Goal: Task Accomplishment & Management: Manage account settings

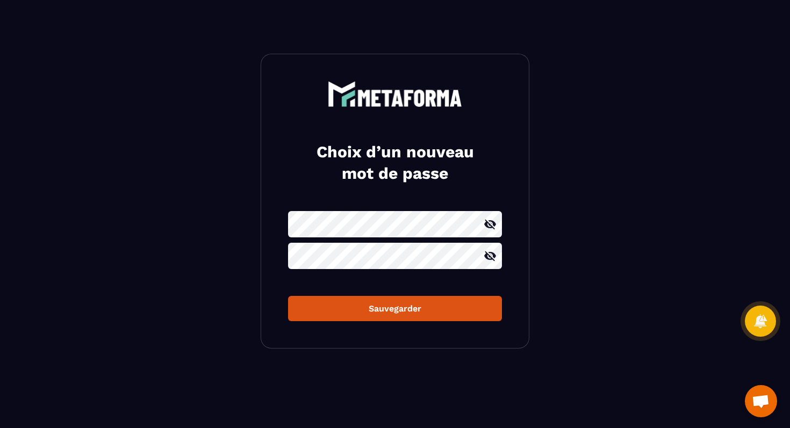
click at [288, 296] on button "Sauvegarder" at bounding box center [395, 308] width 214 height 25
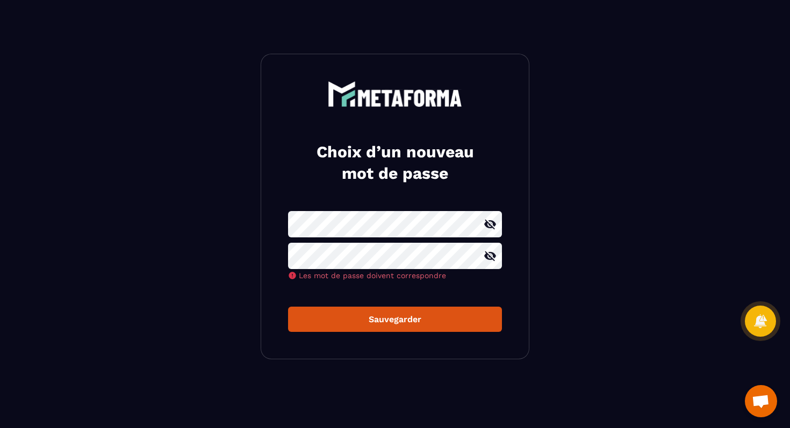
click at [494, 225] on icon at bounding box center [490, 225] width 12 height 10
click at [494, 259] on icon at bounding box center [490, 256] width 13 height 13
click at [372, 313] on button "Sauvegarder" at bounding box center [395, 319] width 214 height 25
click at [395, 319] on div "Sauvegarder" at bounding box center [395, 319] width 197 height 10
click at [387, 317] on button "Sauvegarder" at bounding box center [395, 319] width 214 height 25
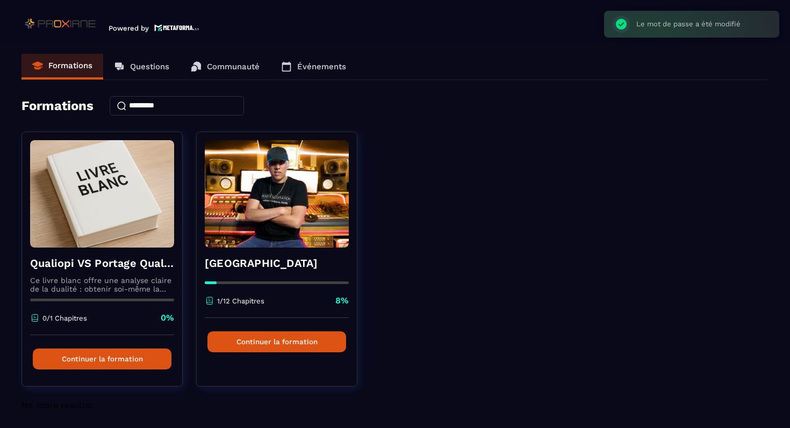
click at [230, 73] on link "Communauté" at bounding box center [225, 67] width 90 height 26
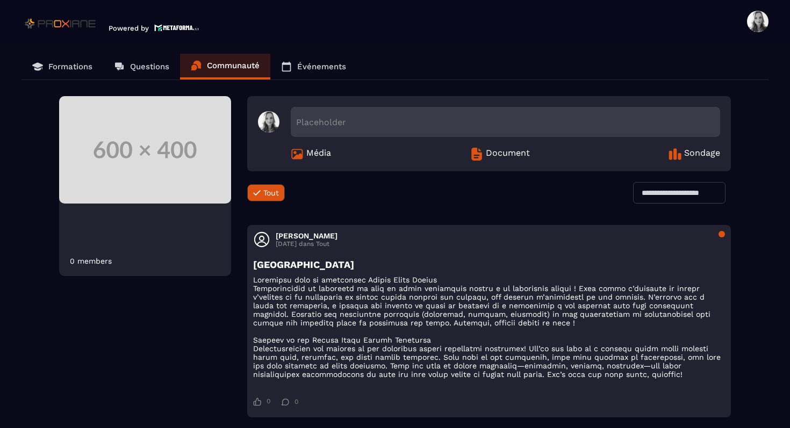
click at [772, 19] on header "Powered by Laura Berthier lauralucieberthier@gmail.com Formations Questions Com…" at bounding box center [395, 21] width 790 height 43
click at [759, 24] on span at bounding box center [757, 21] width 21 height 21
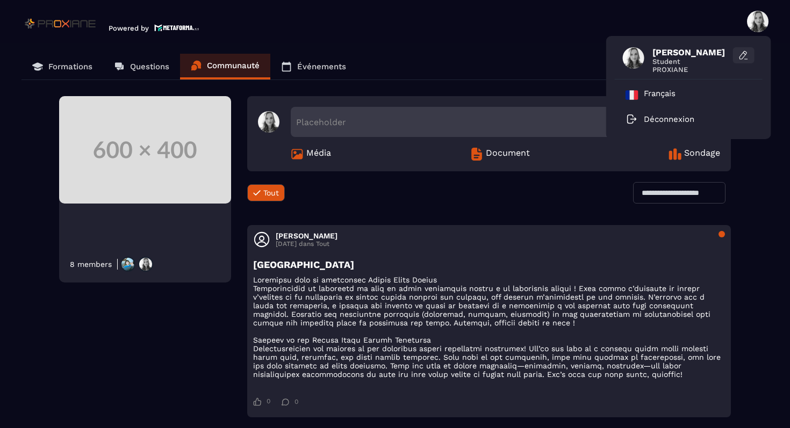
click at [744, 53] on icon at bounding box center [744, 54] width 3 height 2
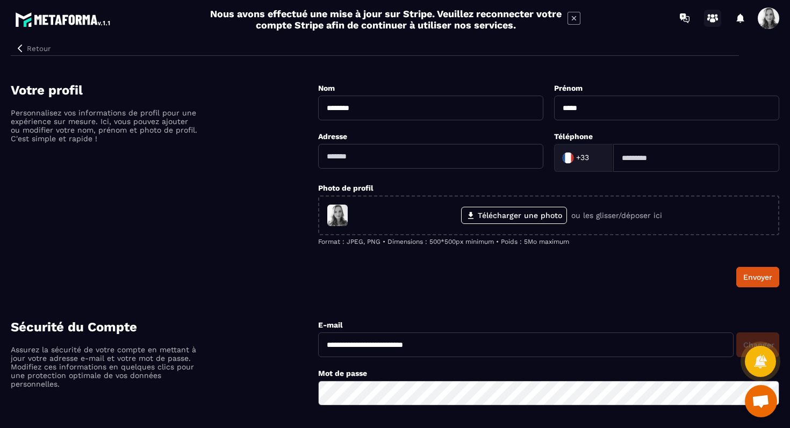
click at [718, 13] on icon at bounding box center [712, 18] width 17 height 17
click at [770, 23] on span at bounding box center [768, 18] width 21 height 21
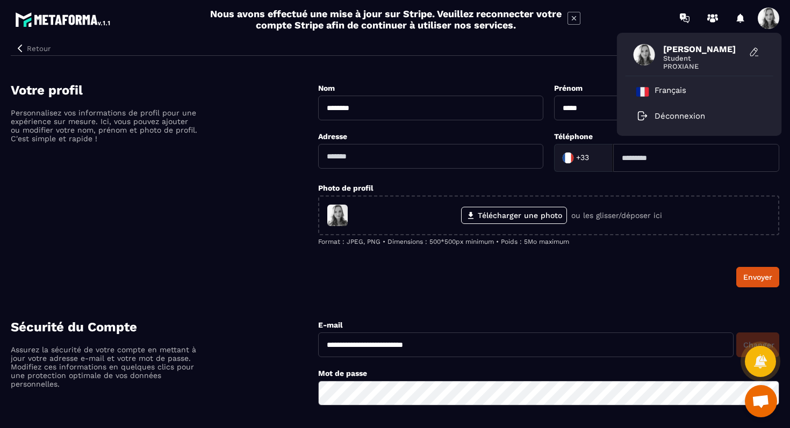
click at [738, 21] on div at bounding box center [740, 18] width 21 height 21
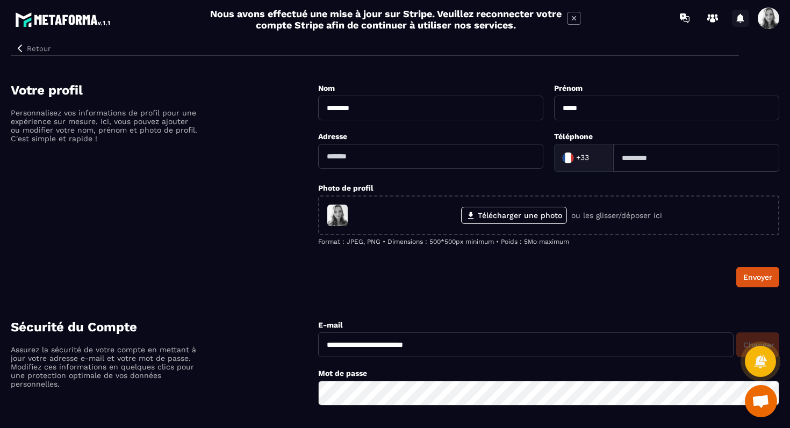
click at [742, 17] on icon at bounding box center [741, 17] width 8 height 9
click at [684, 28] on link at bounding box center [684, 18] width 21 height 21
click at [712, 17] on circle at bounding box center [713, 16] width 4 height 4
click at [765, 12] on span at bounding box center [768, 18] width 21 height 21
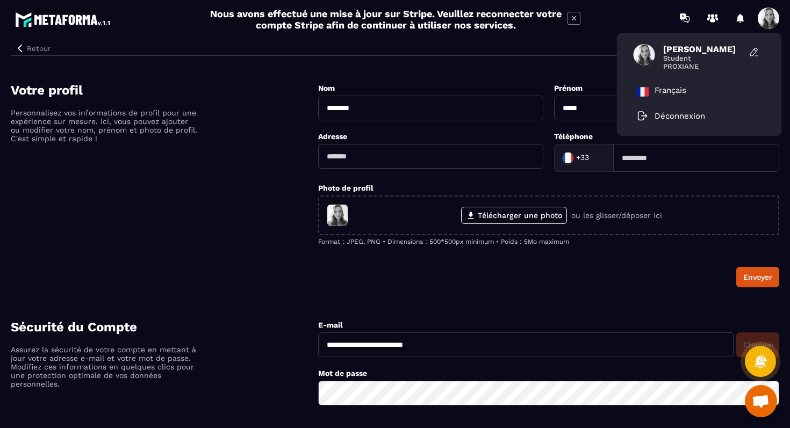
click at [221, 220] on div "Votre profil Personnalisez vos informations de profil pour une expérience sur m…" at bounding box center [164, 185] width 307 height 205
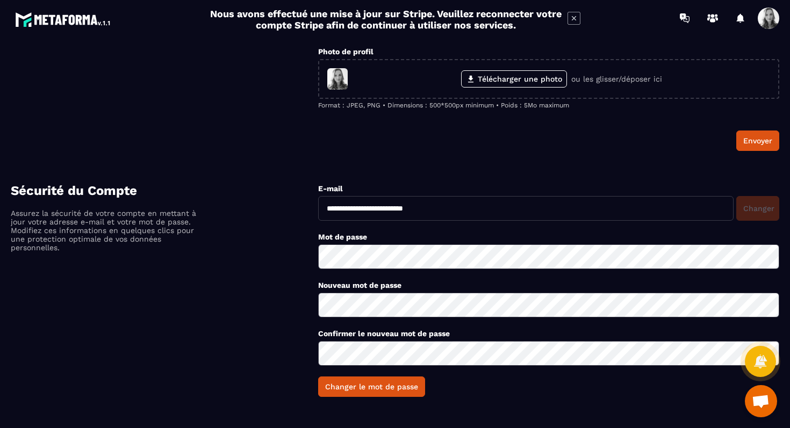
scroll to position [49, 0]
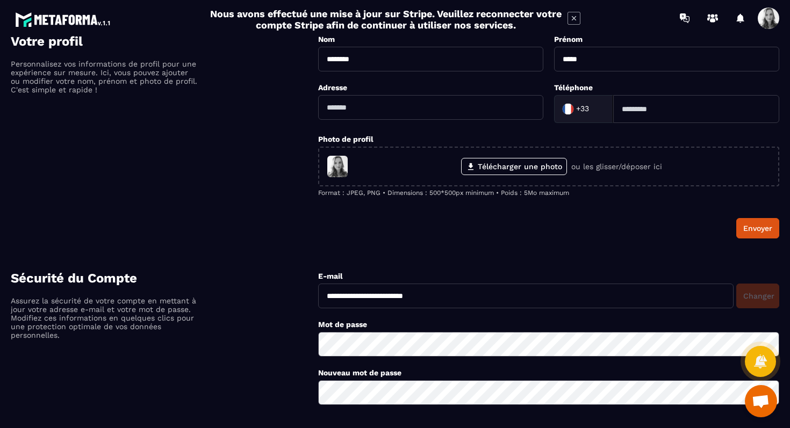
click at [577, 20] on icon at bounding box center [574, 18] width 13 height 13
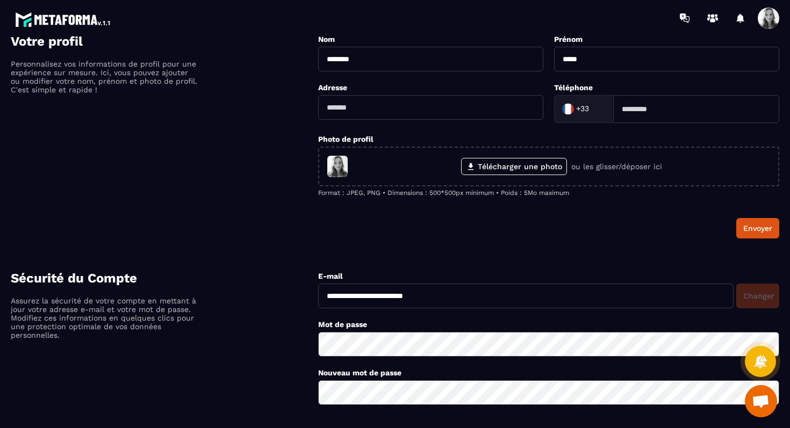
click at [45, 25] on img at bounding box center [63, 19] width 97 height 19
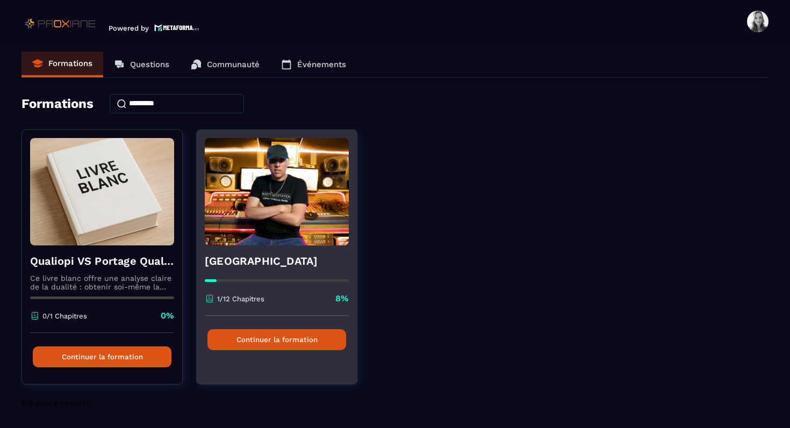
scroll to position [0, 0]
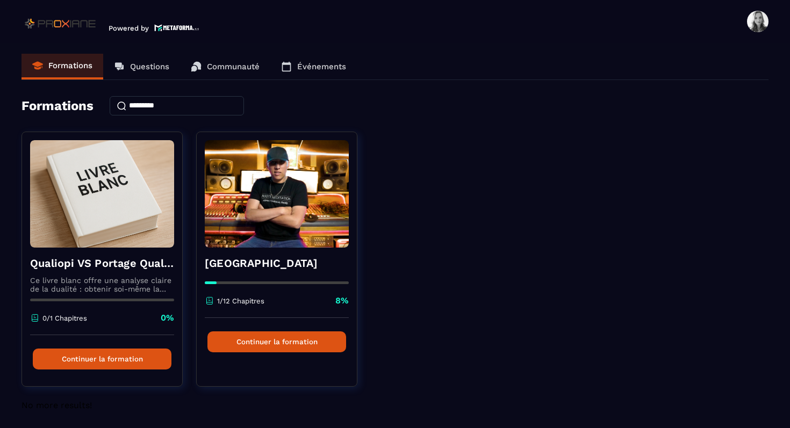
click at [164, 28] on img at bounding box center [176, 27] width 45 height 9
click at [70, 28] on img at bounding box center [60, 23] width 79 height 17
click at [525, 155] on div "Qualiopi VS Portage Qualiopi Ce livre blanc offre une analyse claire de la dual…" at bounding box center [394, 266] width 747 height 269
click at [753, 31] on span at bounding box center [757, 21] width 21 height 21
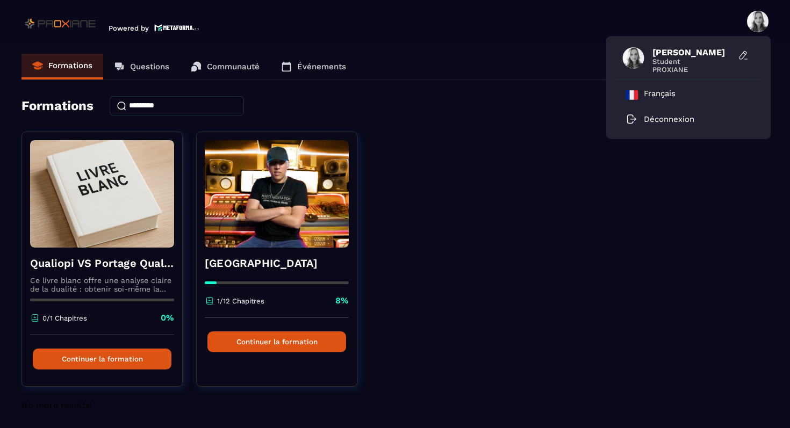
click at [637, 60] on span at bounding box center [633, 57] width 21 height 21
click at [745, 57] on icon at bounding box center [743, 55] width 11 height 11
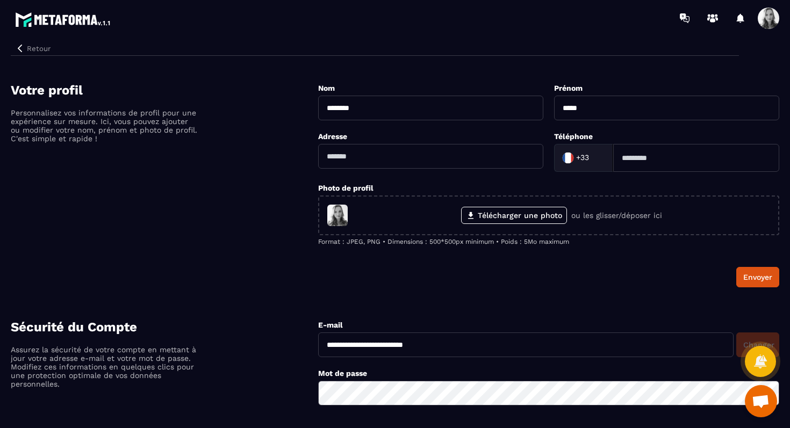
scroll to position [137, 0]
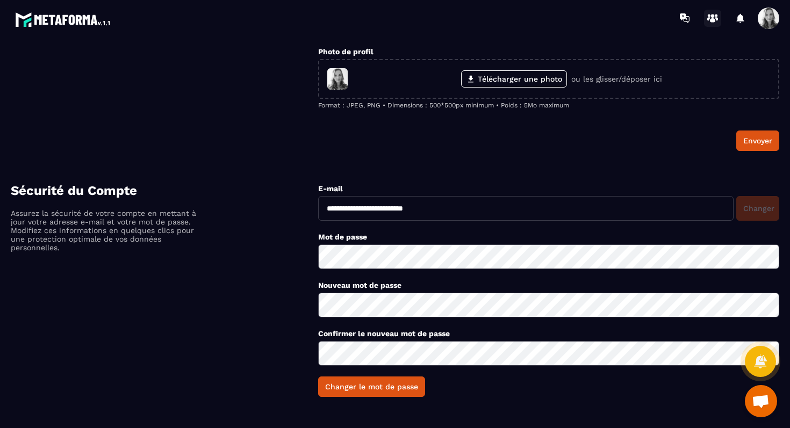
click at [712, 19] on icon at bounding box center [712, 20] width 5 height 4
